Goal: Find specific page/section: Find specific page/section

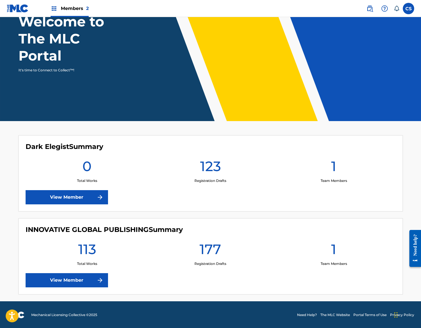
scroll to position [46, 0]
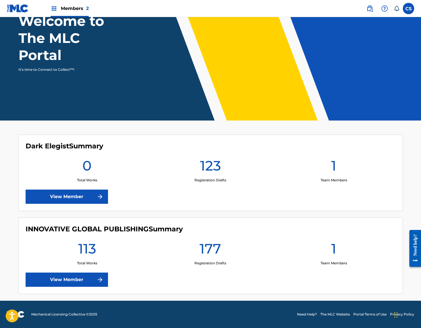
click at [83, 277] on link "View Member" at bounding box center [67, 279] width 82 height 14
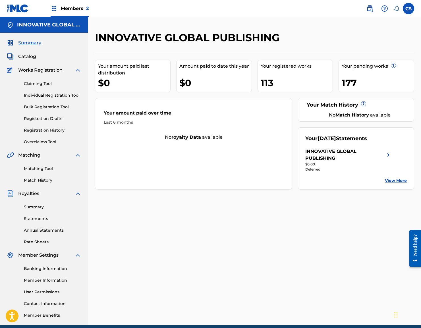
scroll to position [24, 0]
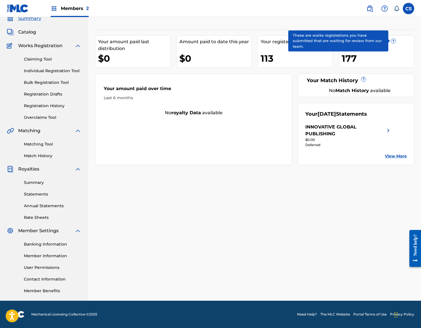
click at [393, 39] on span "?" at bounding box center [393, 41] width 5 height 5
click at [392, 41] on span "?" at bounding box center [393, 41] width 5 height 5
